Goal: Information Seeking & Learning: Check status

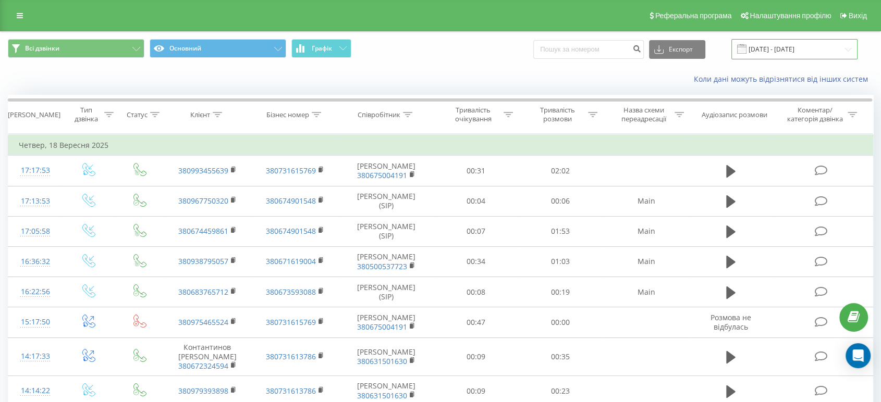
click at [793, 49] on input "[DATE] - [DATE]" at bounding box center [794, 49] width 126 height 20
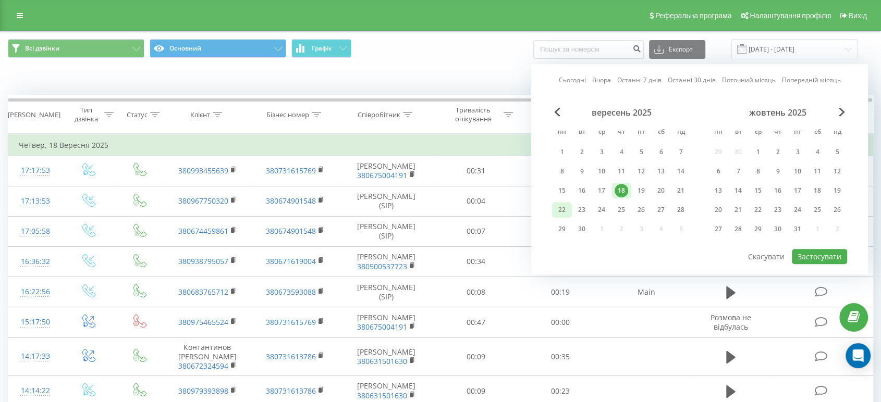
click at [568, 206] on div "22" at bounding box center [562, 210] width 14 height 14
click at [830, 253] on button "Застосувати" at bounding box center [819, 256] width 55 height 15
type input "[DATE] - [DATE]"
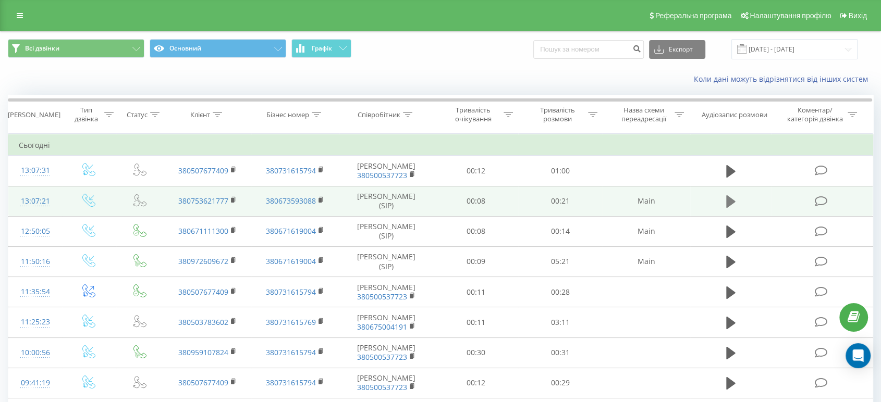
click at [731, 209] on icon at bounding box center [730, 201] width 9 height 15
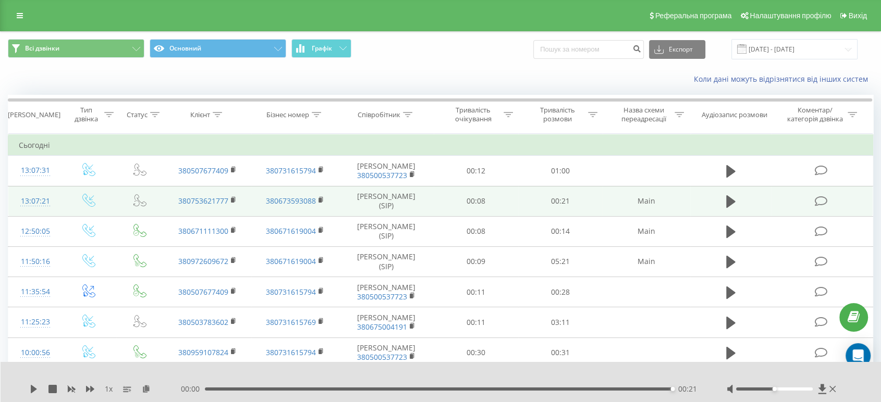
click at [391, 386] on div "00:00 00:21 00:21" at bounding box center [441, 389] width 520 height 10
click at [388, 388] on div "00:21" at bounding box center [439, 389] width 468 height 3
click at [35, 390] on icon at bounding box center [34, 389] width 6 height 8
click at [237, 389] on div "00:01" at bounding box center [441, 389] width 468 height 3
click at [224, 390] on div "00:00" at bounding box center [441, 389] width 468 height 3
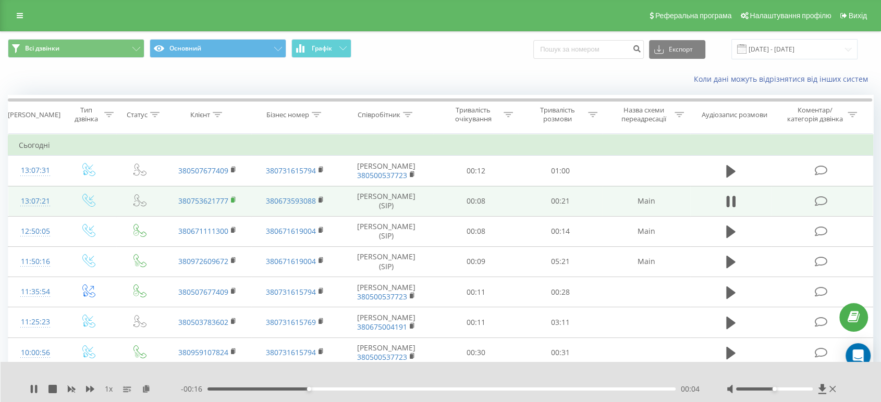
click at [234, 204] on icon at bounding box center [234, 199] width 6 height 7
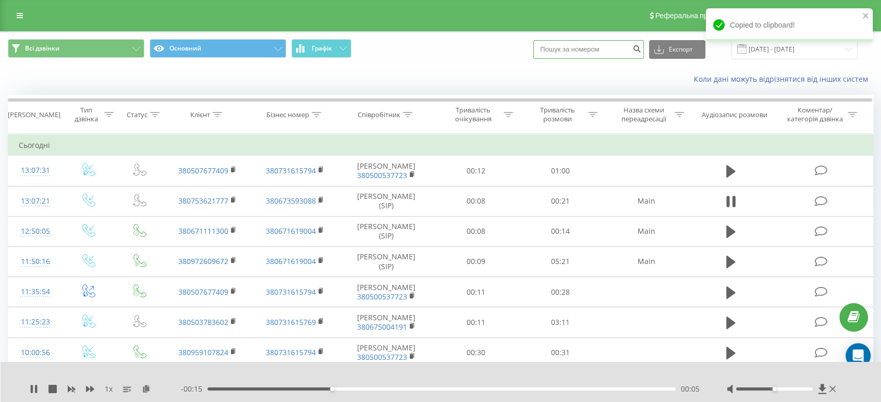
click at [596, 50] on input at bounding box center [588, 49] width 110 height 19
paste input "380753621777"
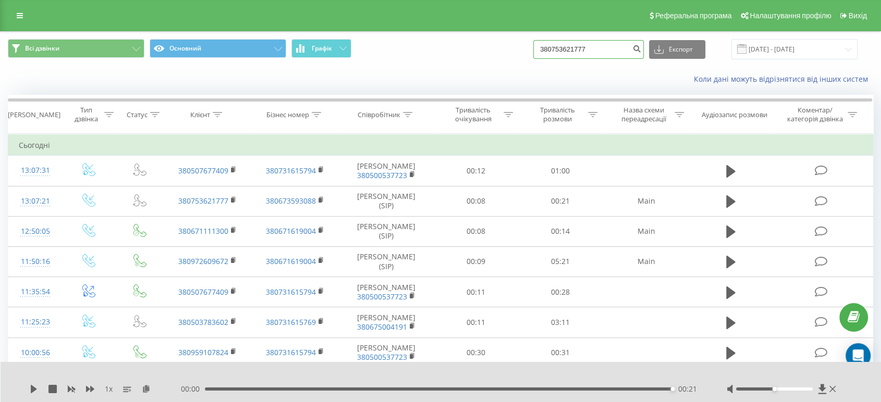
type input "380753621777"
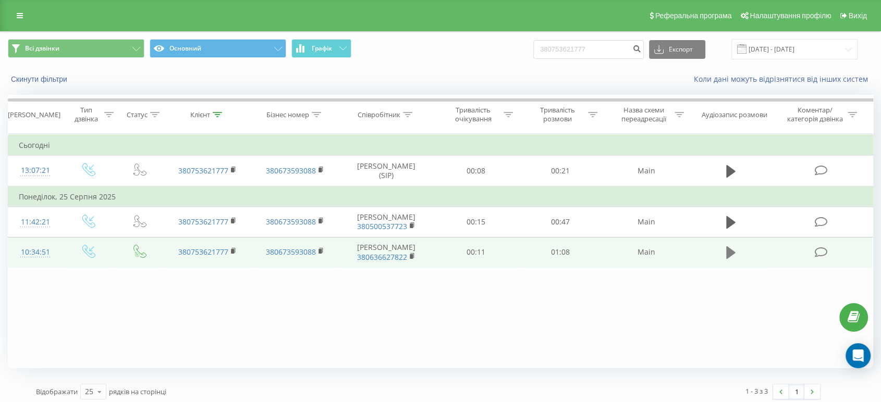
click at [730, 259] on icon at bounding box center [730, 253] width 9 height 13
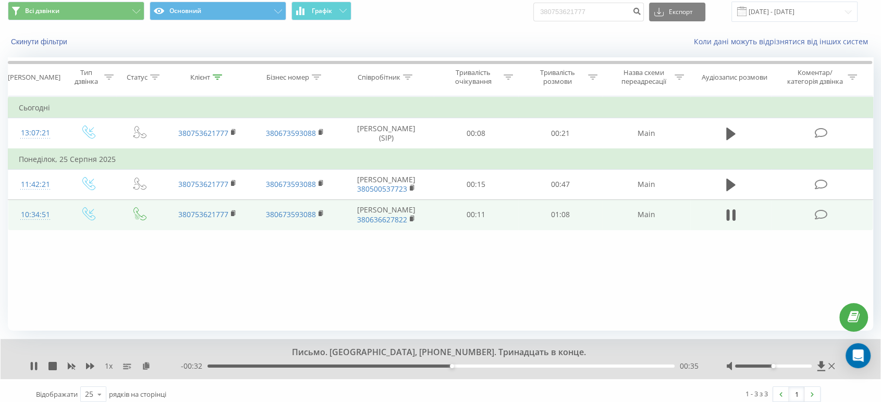
scroll to position [45, 0]
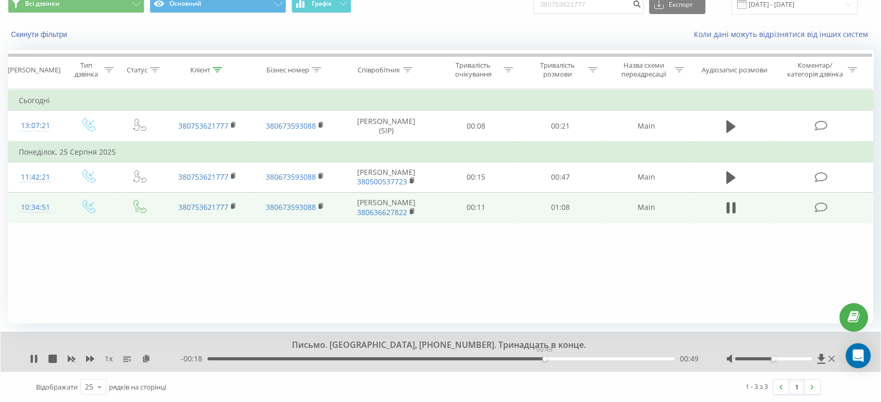
click at [544, 359] on div "00:49" at bounding box center [440, 359] width 467 height 3
